Goal: Information Seeking & Learning: Learn about a topic

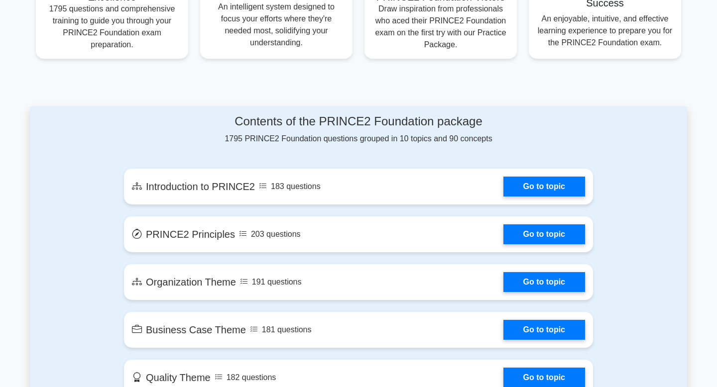
scroll to position [436, 0]
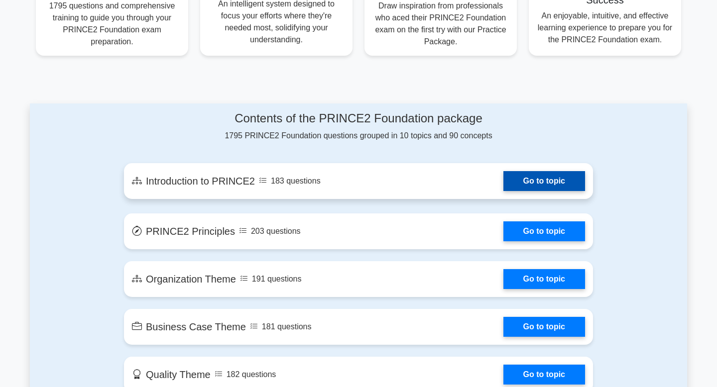
click at [503, 178] on link "Go to topic" at bounding box center [544, 181] width 82 height 20
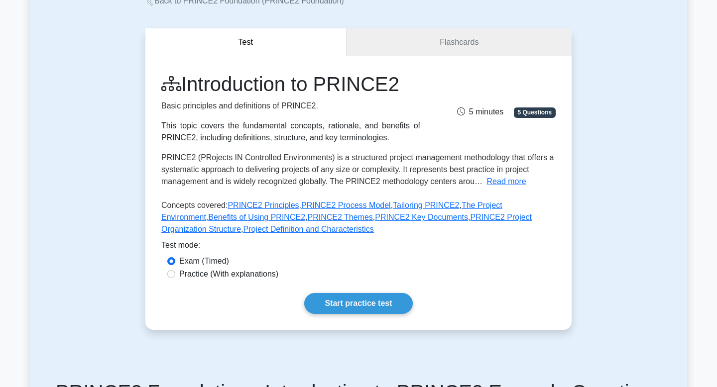
scroll to position [71, 0]
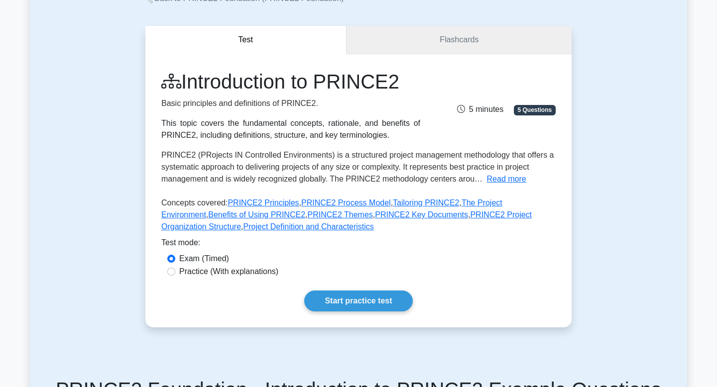
click at [470, 41] on link "Flashcards" at bounding box center [458, 40] width 225 height 28
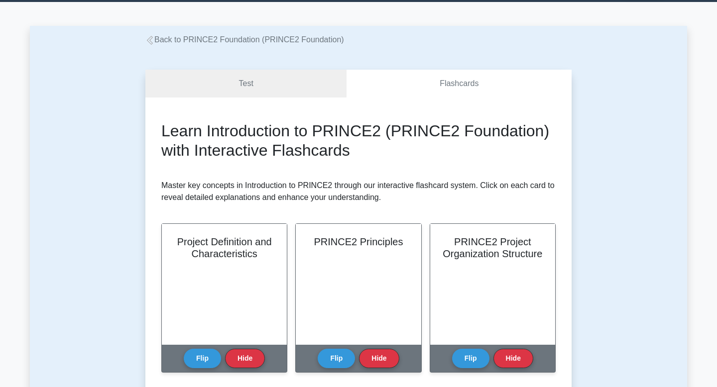
scroll to position [29, 0]
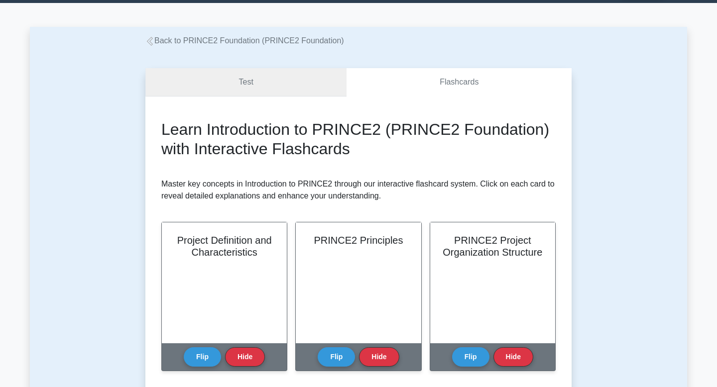
click at [258, 78] on link "Test" at bounding box center [245, 82] width 201 height 28
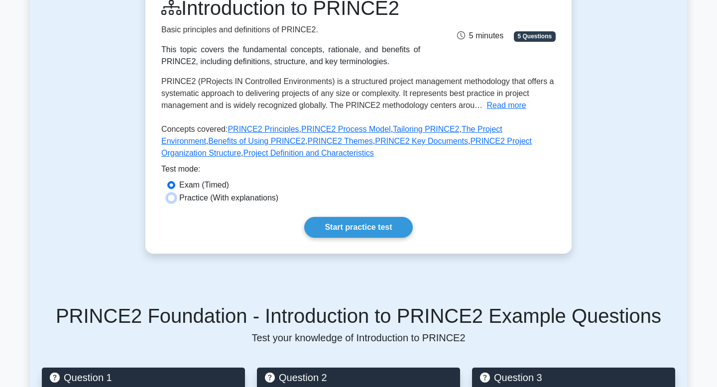
click at [174, 198] on input "Practice (With explanations)" at bounding box center [171, 198] width 8 height 8
radio input "true"
click at [379, 230] on link "Start practice test" at bounding box center [358, 227] width 108 height 21
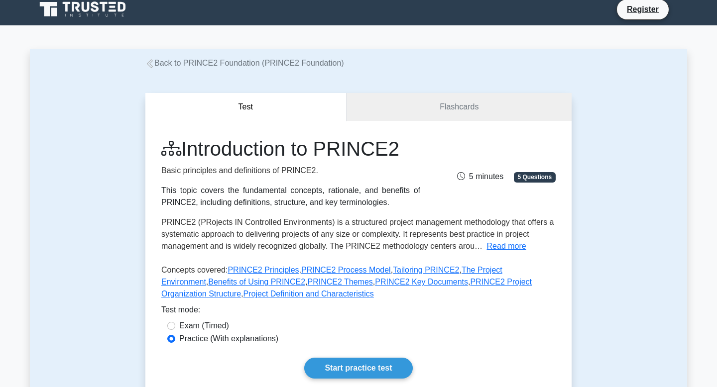
scroll to position [5, 0]
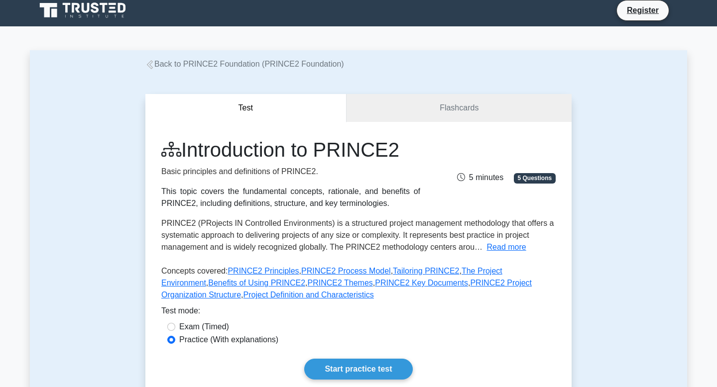
click at [216, 66] on link "Back to PRINCE2 Foundation (PRINCE2 Foundation)" at bounding box center [244, 64] width 199 height 8
